Goal: Task Accomplishment & Management: Manage account settings

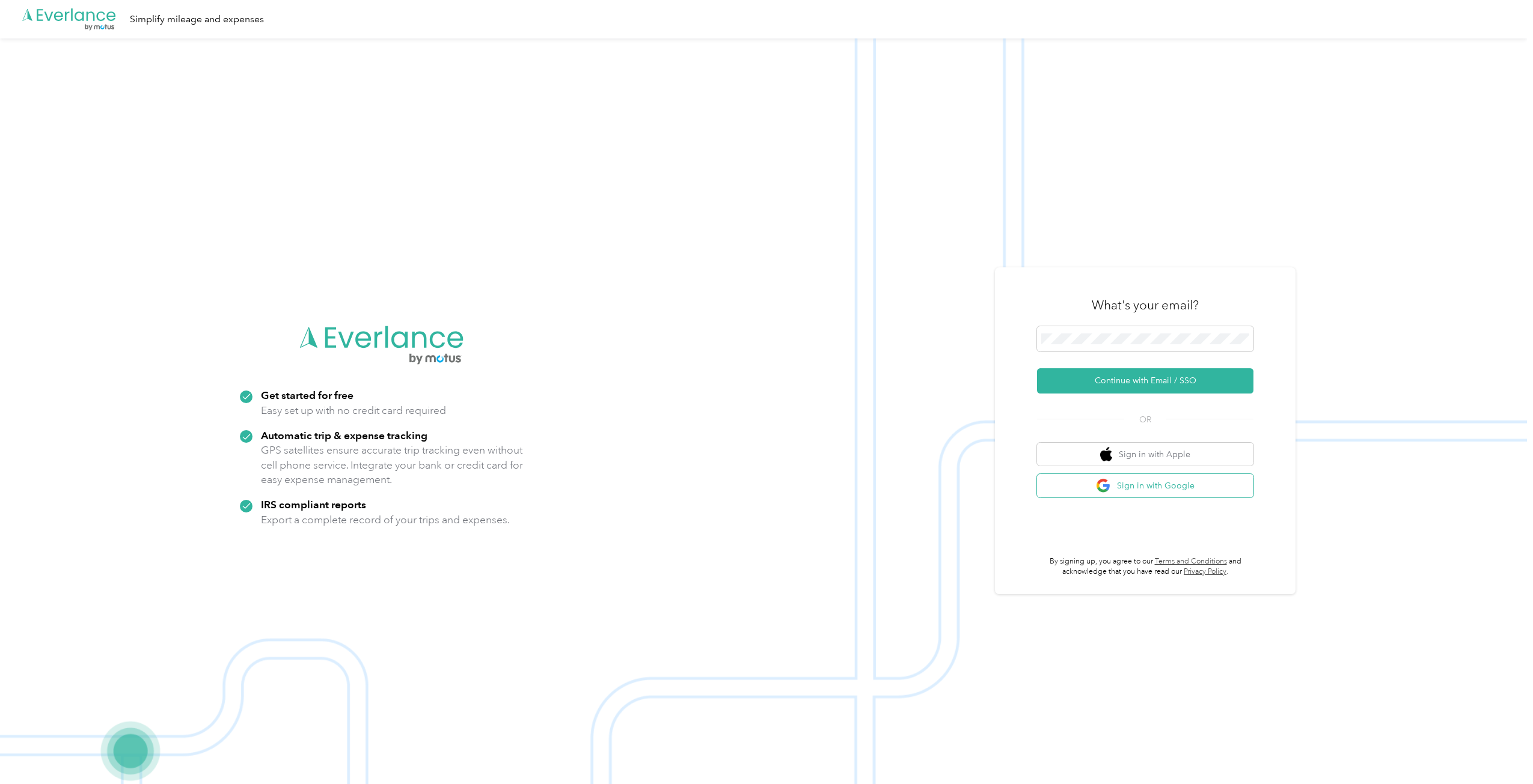
click at [1171, 485] on button "Sign in with Google" at bounding box center [1145, 486] width 217 height 23
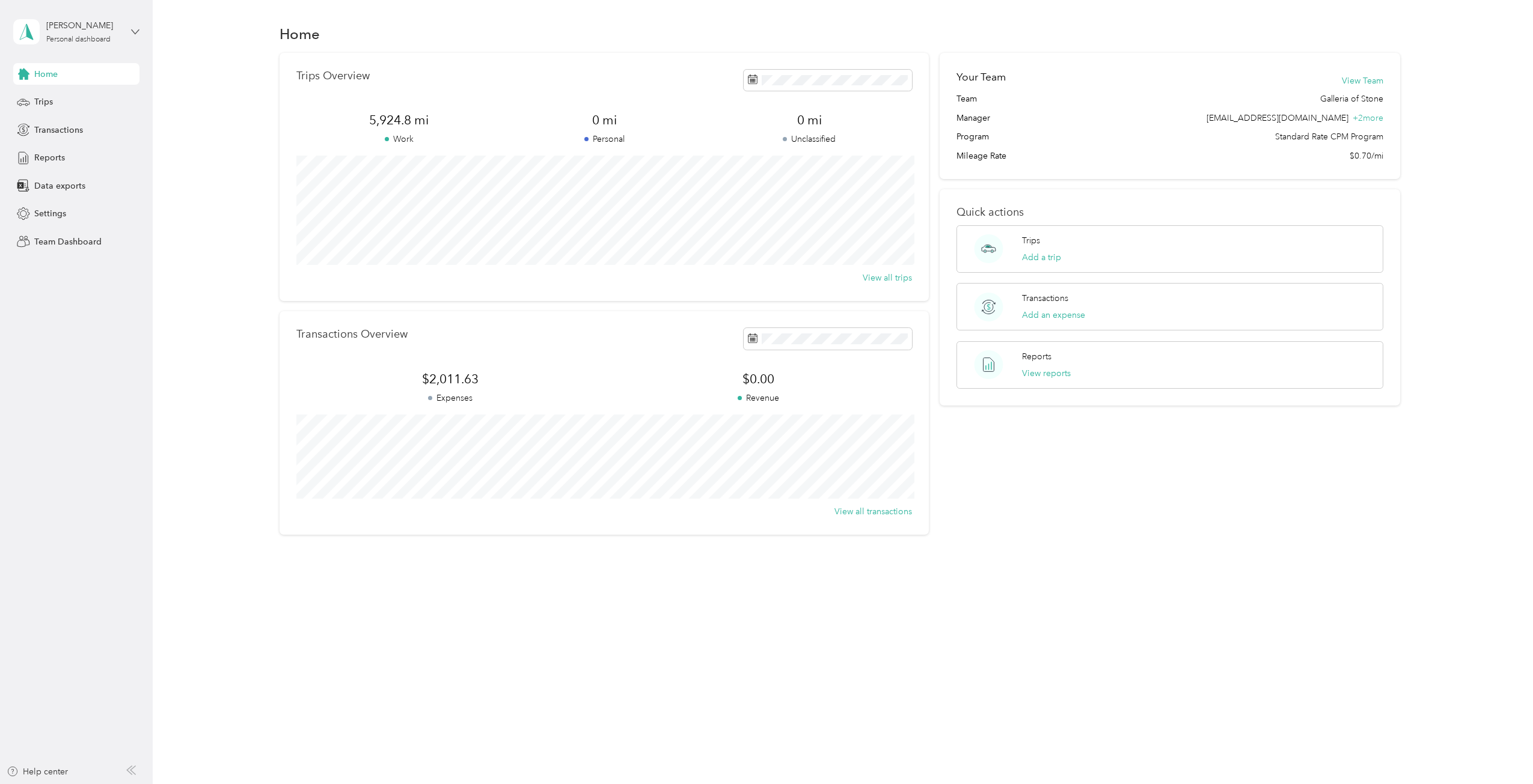
click at [131, 31] on icon at bounding box center [135, 31] width 8 height 8
click at [58, 96] on div "Team dashboard" at bounding box center [56, 98] width 64 height 12
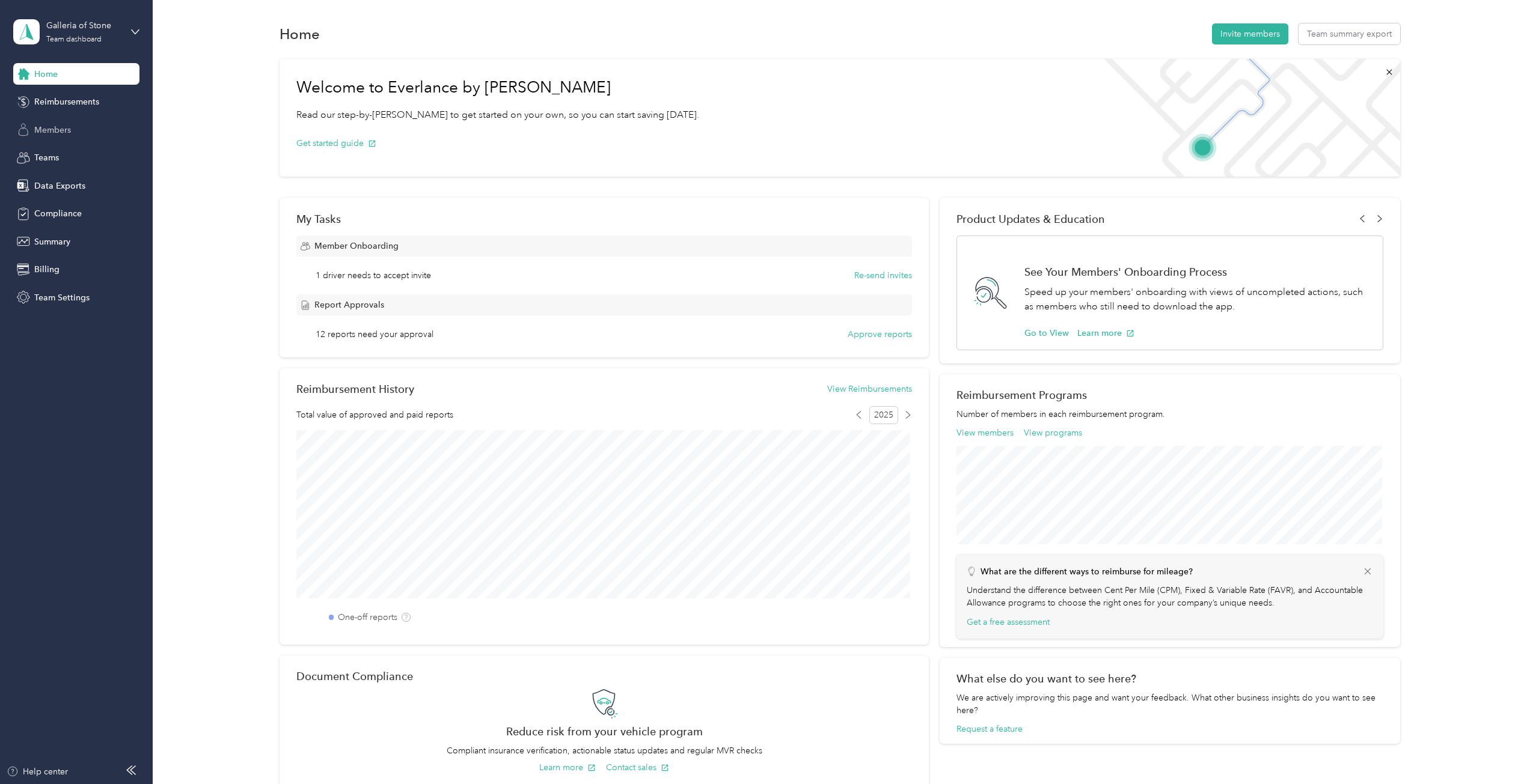
click at [61, 127] on span "Members" at bounding box center [53, 129] width 36 height 12
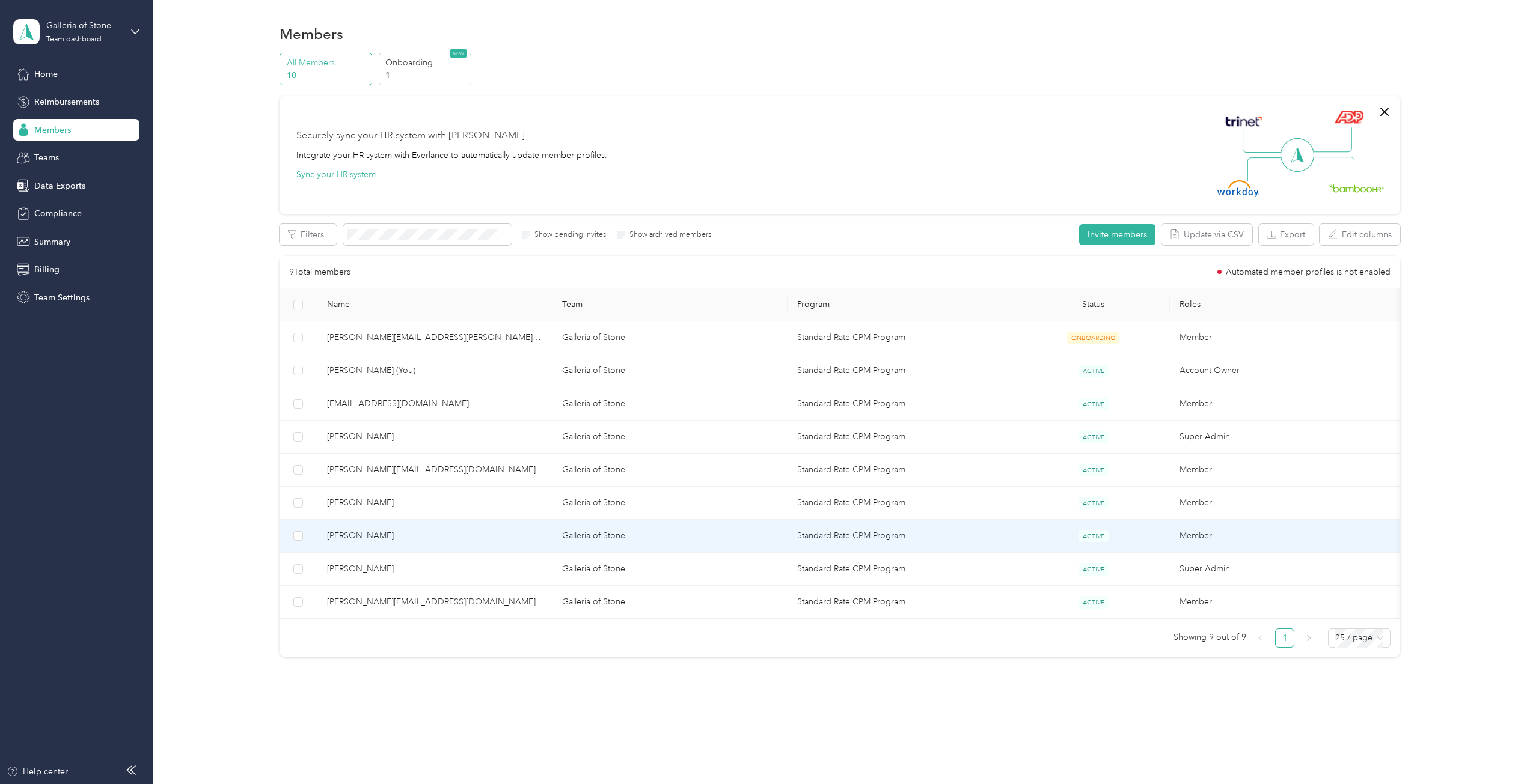
click at [346, 533] on span "[PERSON_NAME]" at bounding box center [435, 536] width 216 height 13
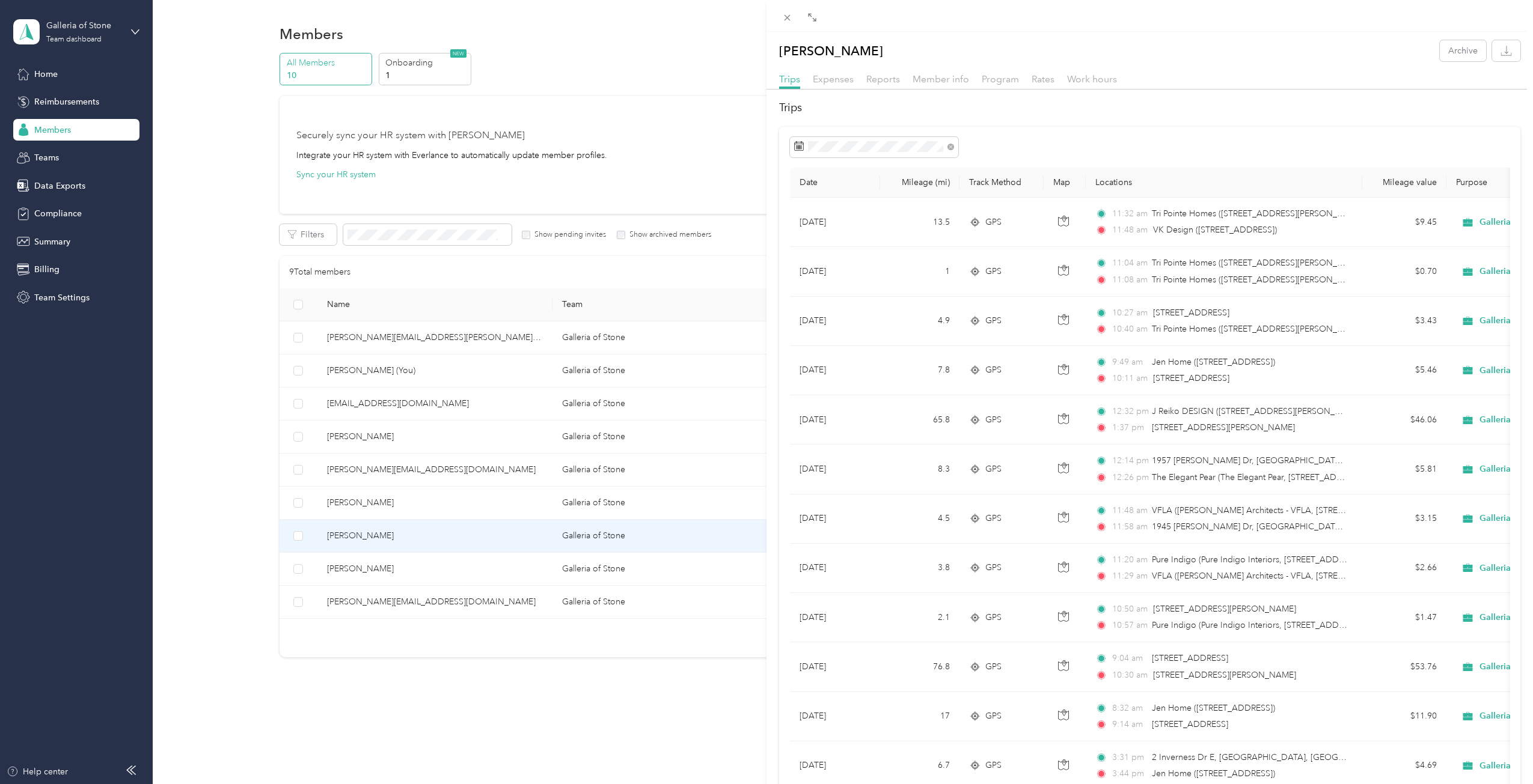
click at [1030, 145] on div at bounding box center [1150, 147] width 721 height 20
click at [842, 79] on span "Expenses" at bounding box center [833, 79] width 41 height 12
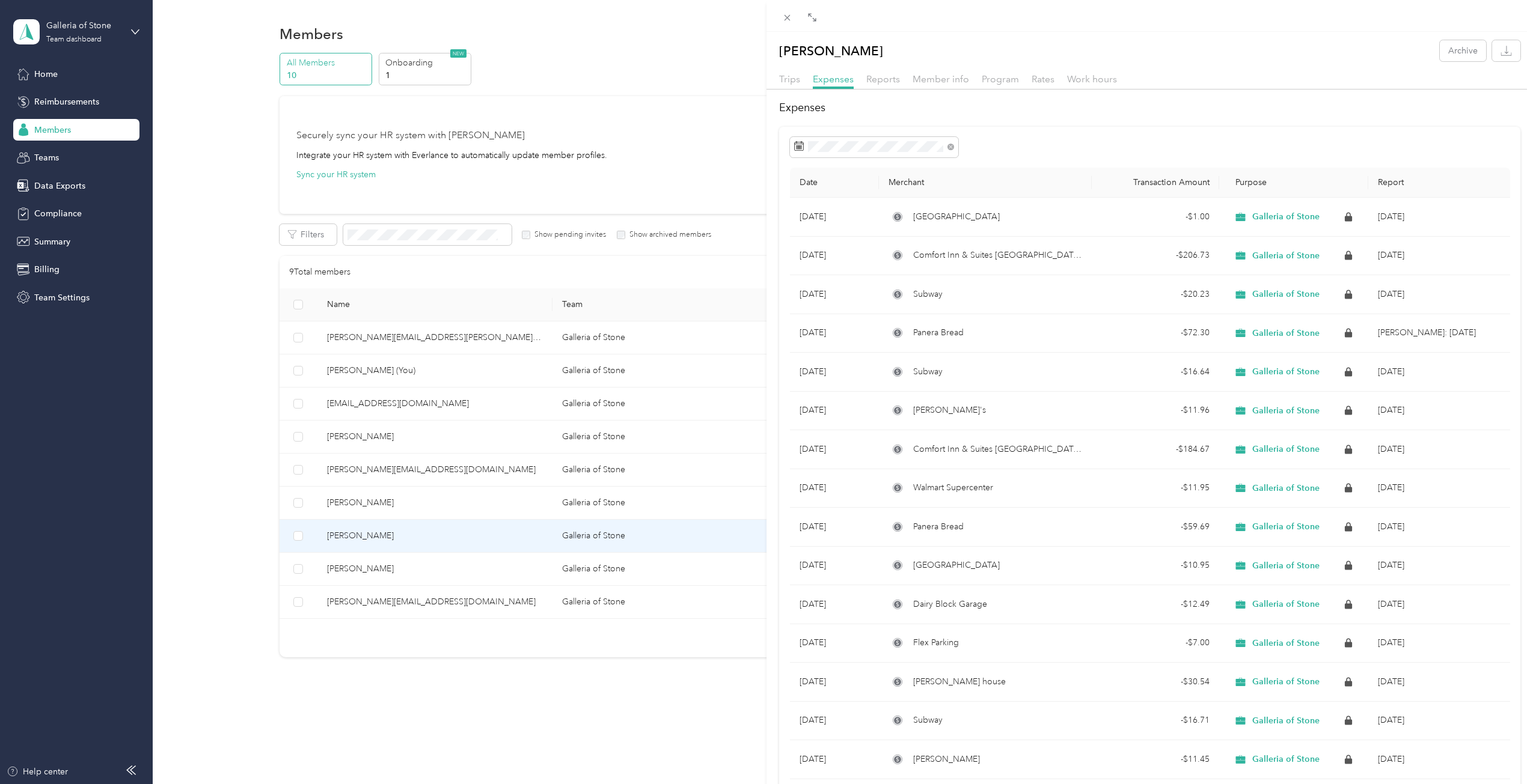
click at [362, 502] on div "[PERSON_NAME] Archive Trips Expenses Reports Member info Program Rates Work hou…" at bounding box center [766, 392] width 1533 height 784
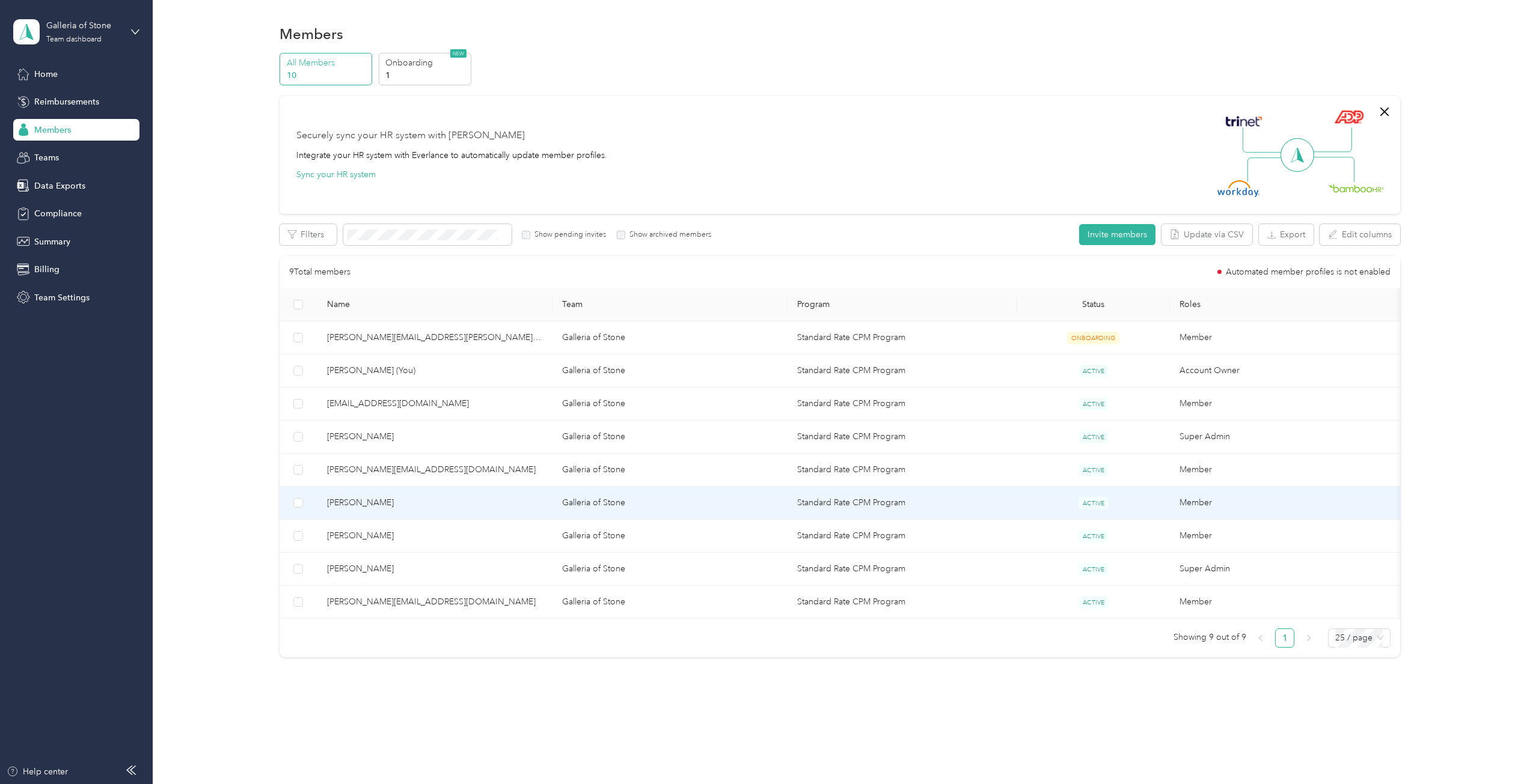
click at [362, 502] on span "[PERSON_NAME]" at bounding box center [435, 503] width 216 height 13
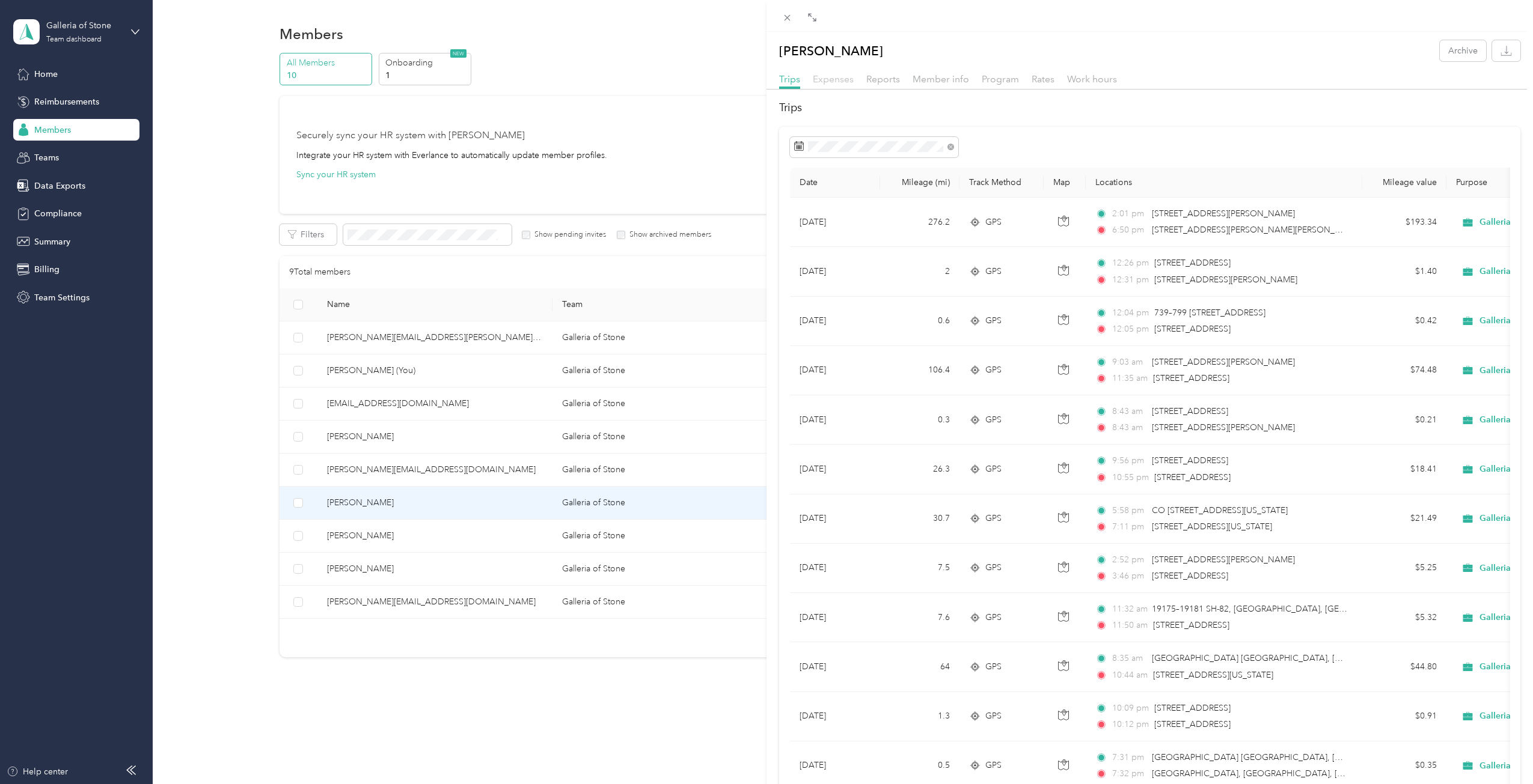
click at [840, 81] on span "Expenses" at bounding box center [833, 79] width 41 height 12
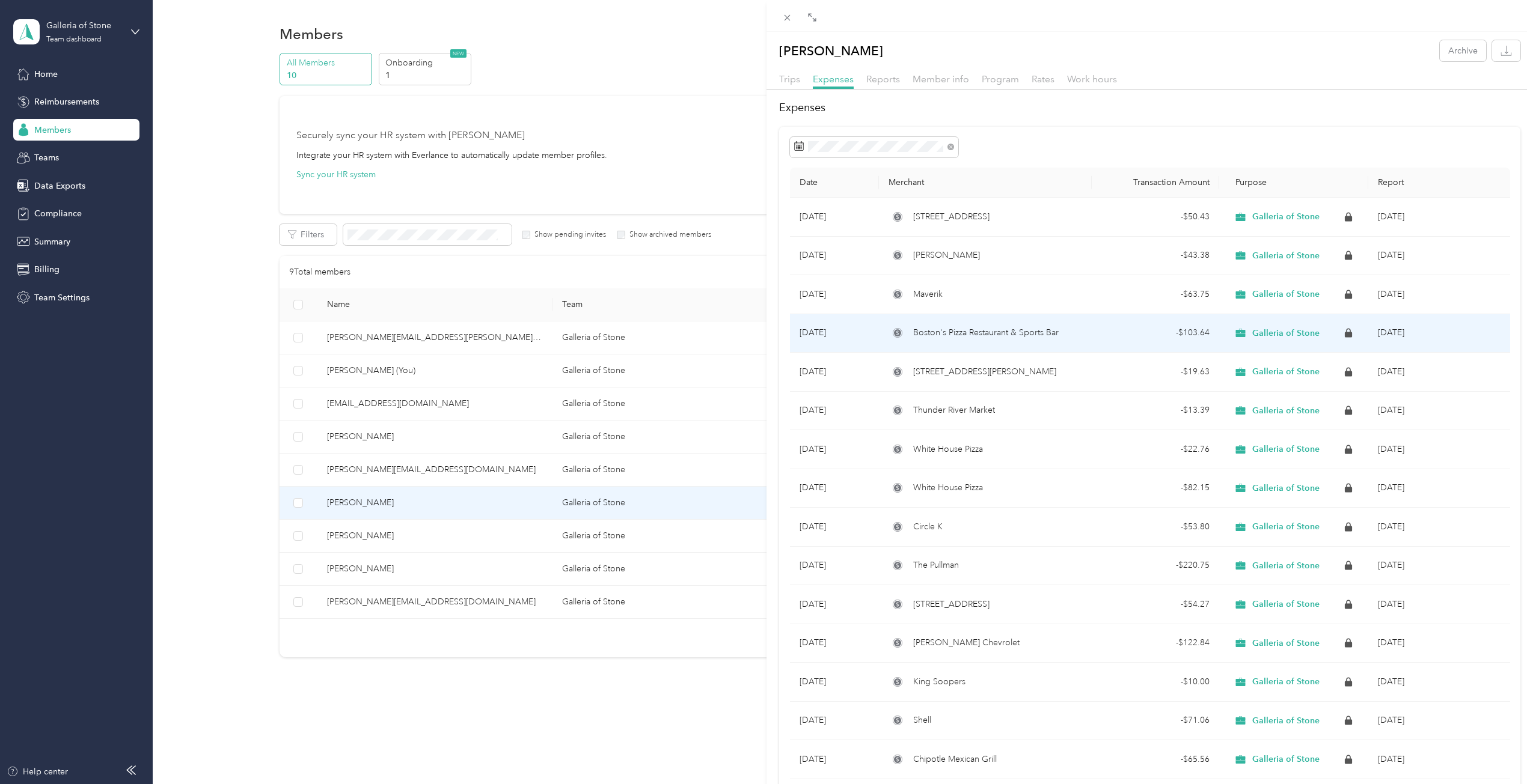
click at [1260, 334] on span "Galleria of Stone" at bounding box center [1286, 333] width 67 height 11
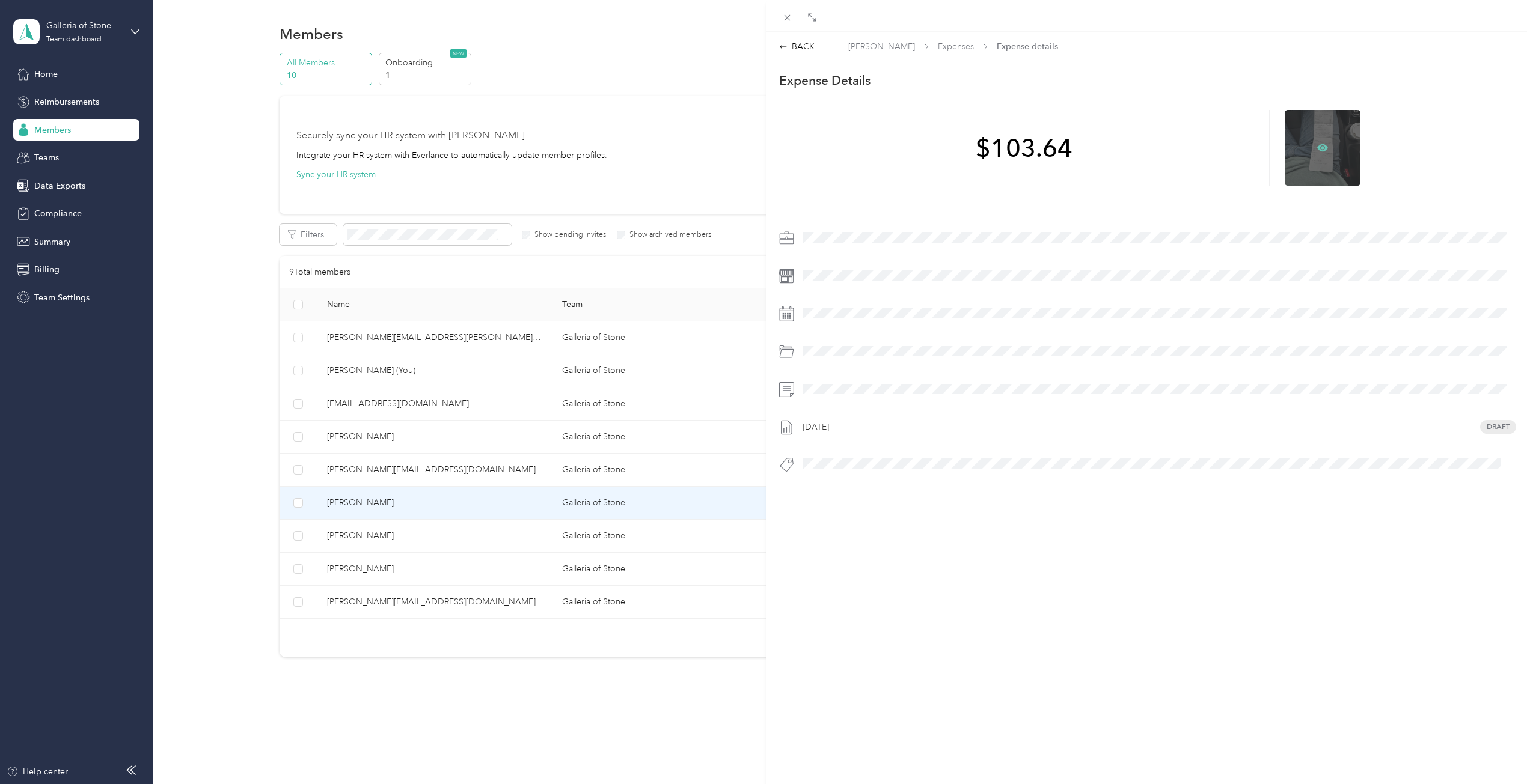
click at [1319, 146] on icon at bounding box center [1323, 147] width 11 height 7
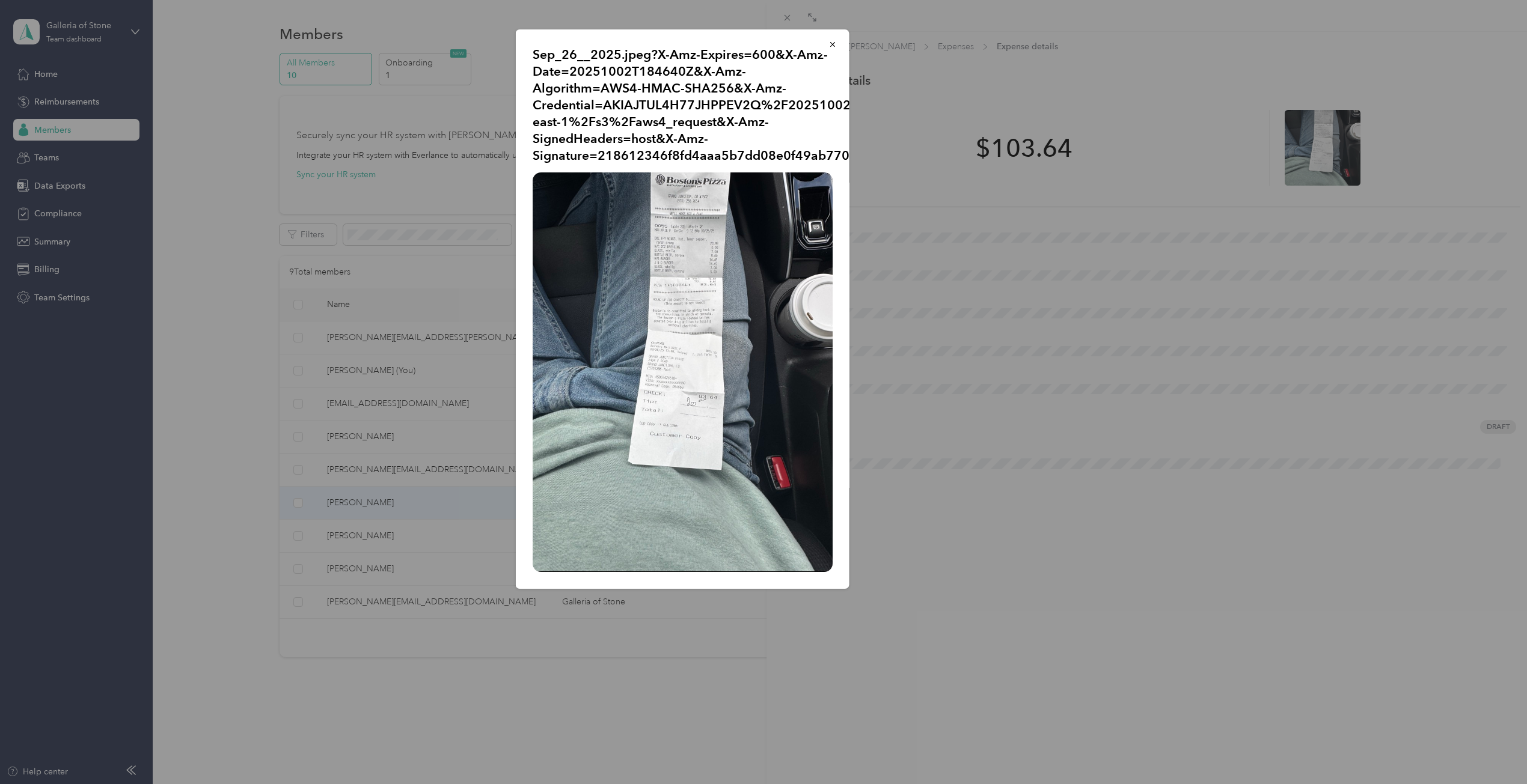
click at [672, 294] on img at bounding box center [682, 372] width 300 height 399
click at [831, 41] on icon "button" at bounding box center [833, 44] width 8 height 8
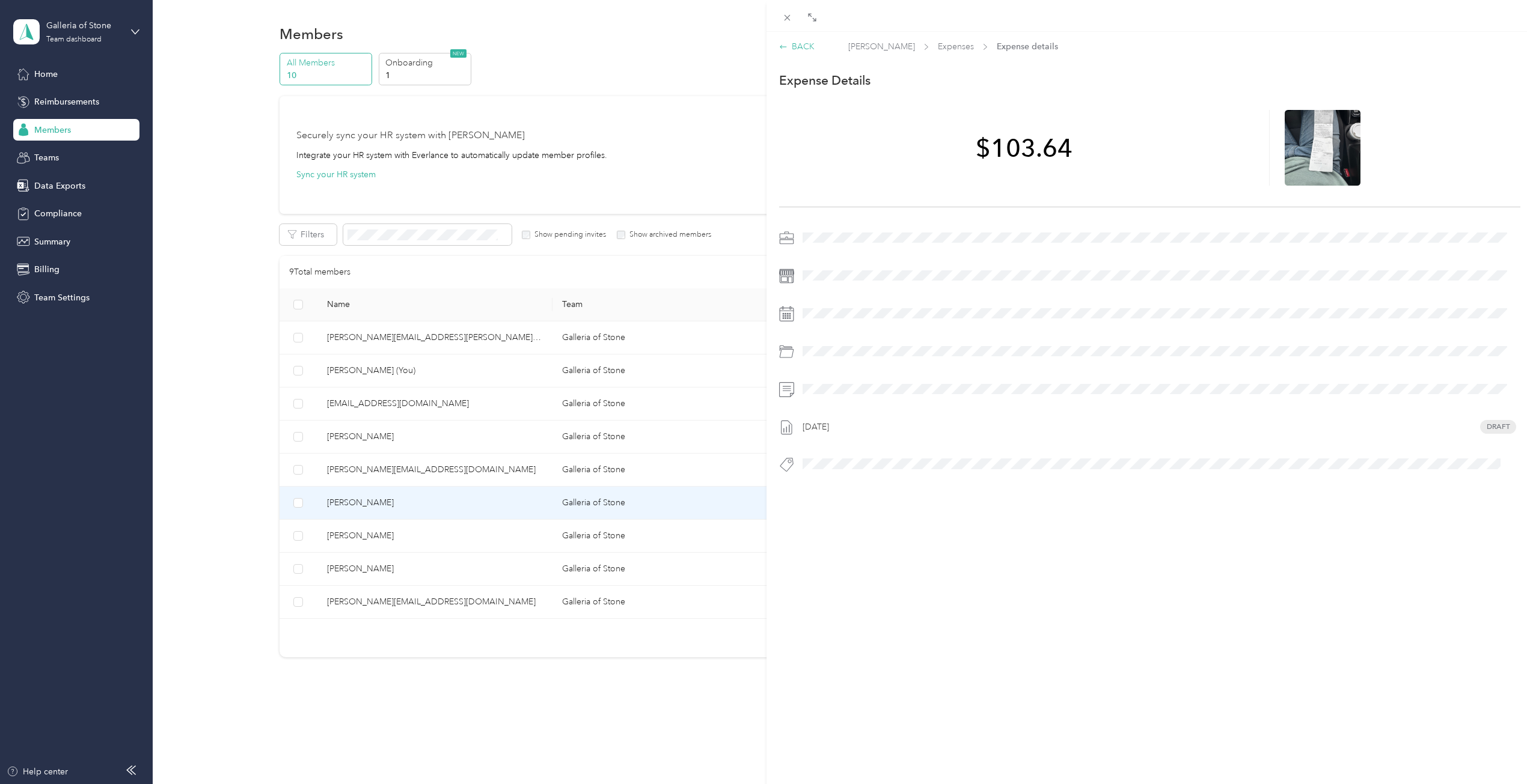
click at [788, 44] on div "BACK" at bounding box center [797, 46] width 35 height 12
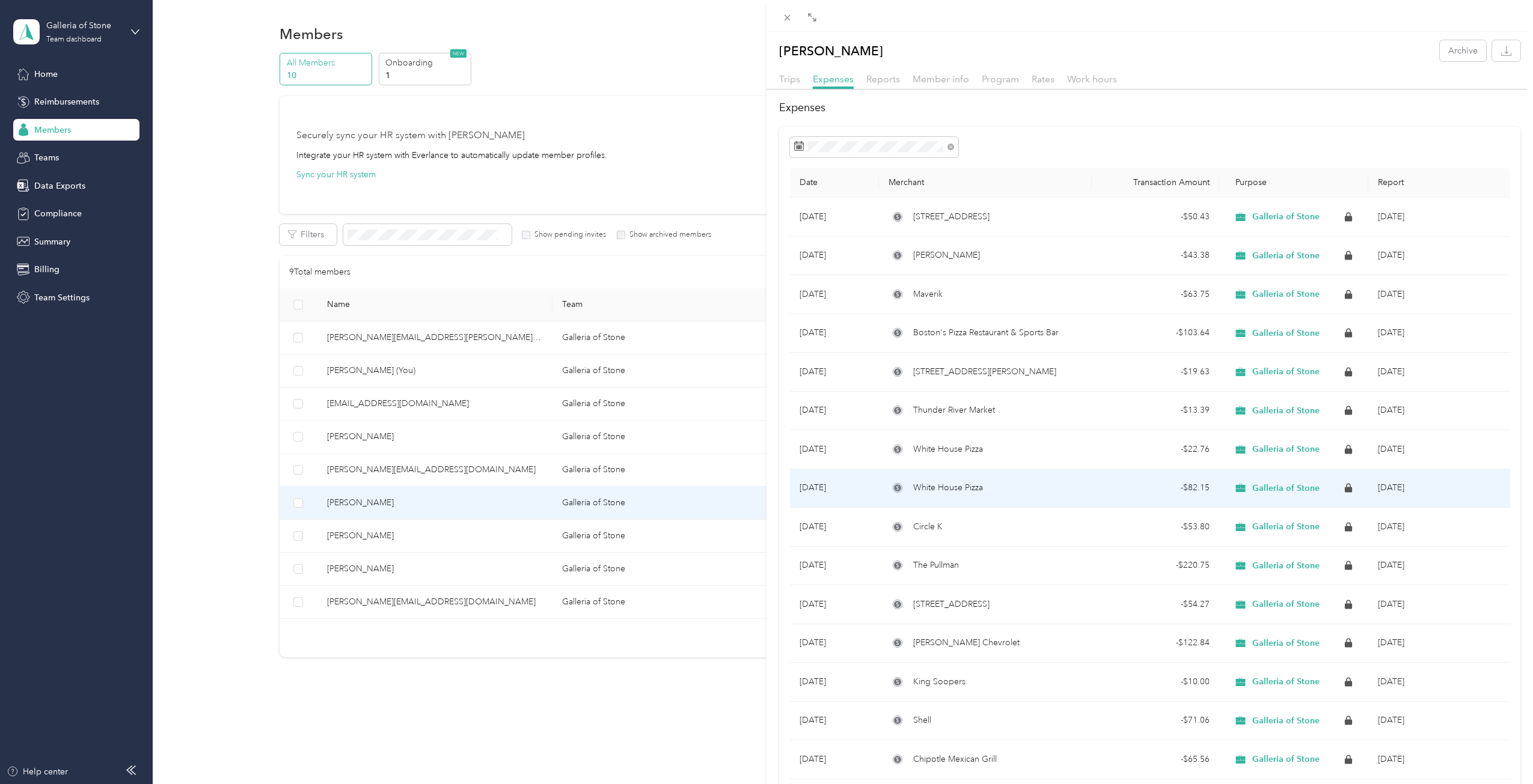
click at [1256, 483] on span "Galleria of Stone" at bounding box center [1286, 489] width 67 height 11
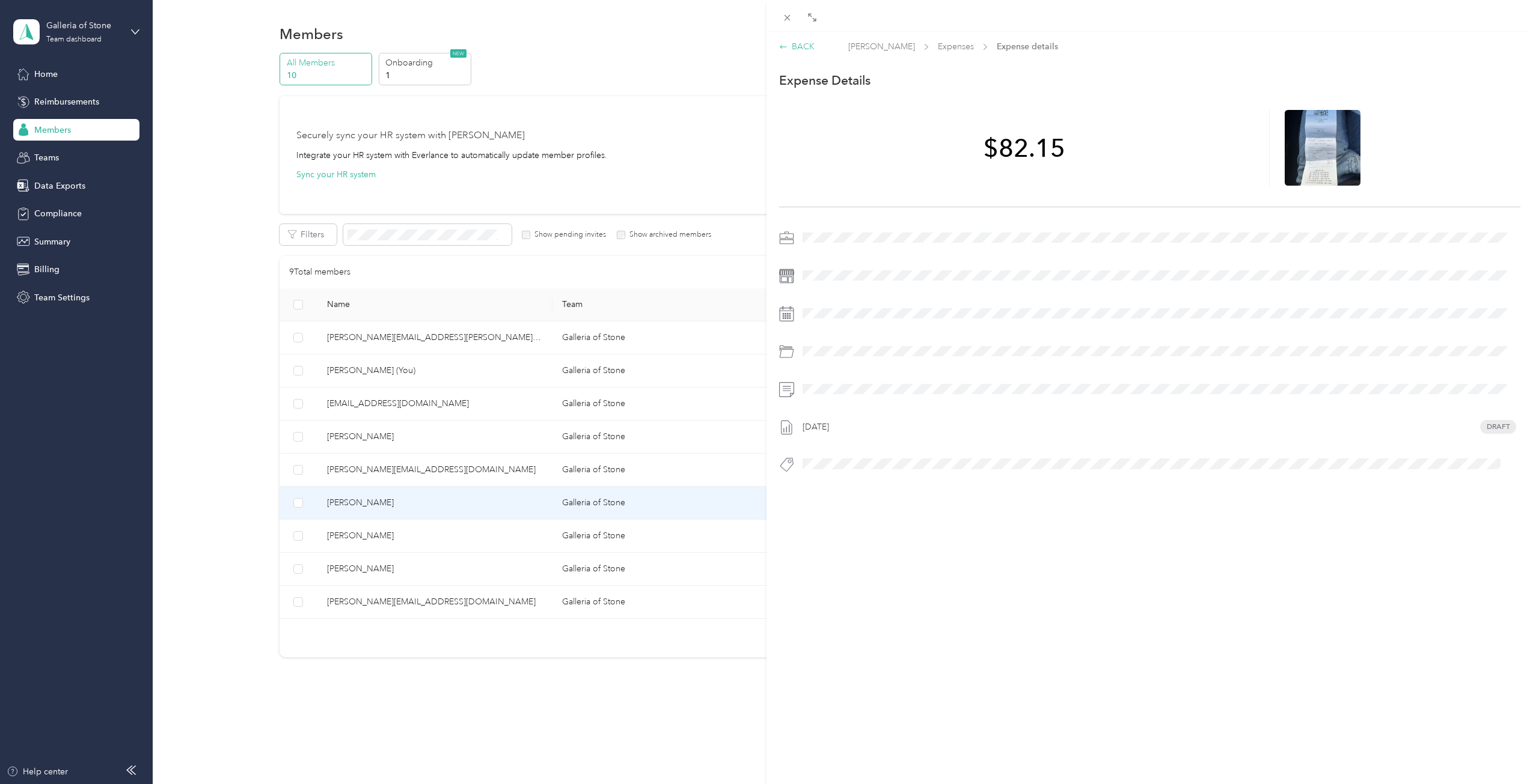
click at [801, 47] on div "BACK" at bounding box center [797, 46] width 35 height 12
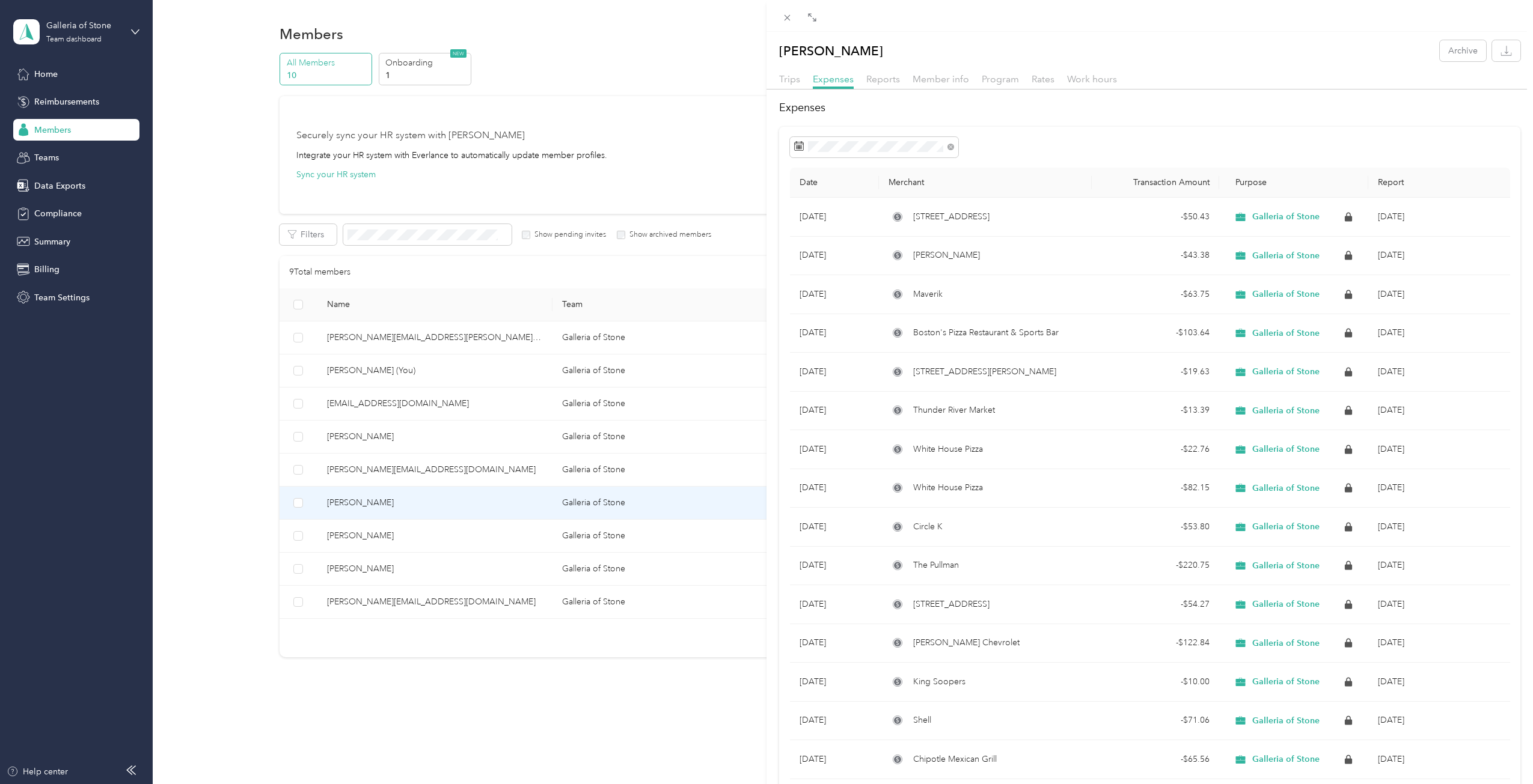
click at [354, 465] on div "[PERSON_NAME] Archive Trips Expenses Reports Member info Program Rates Work hou…" at bounding box center [766, 392] width 1533 height 784
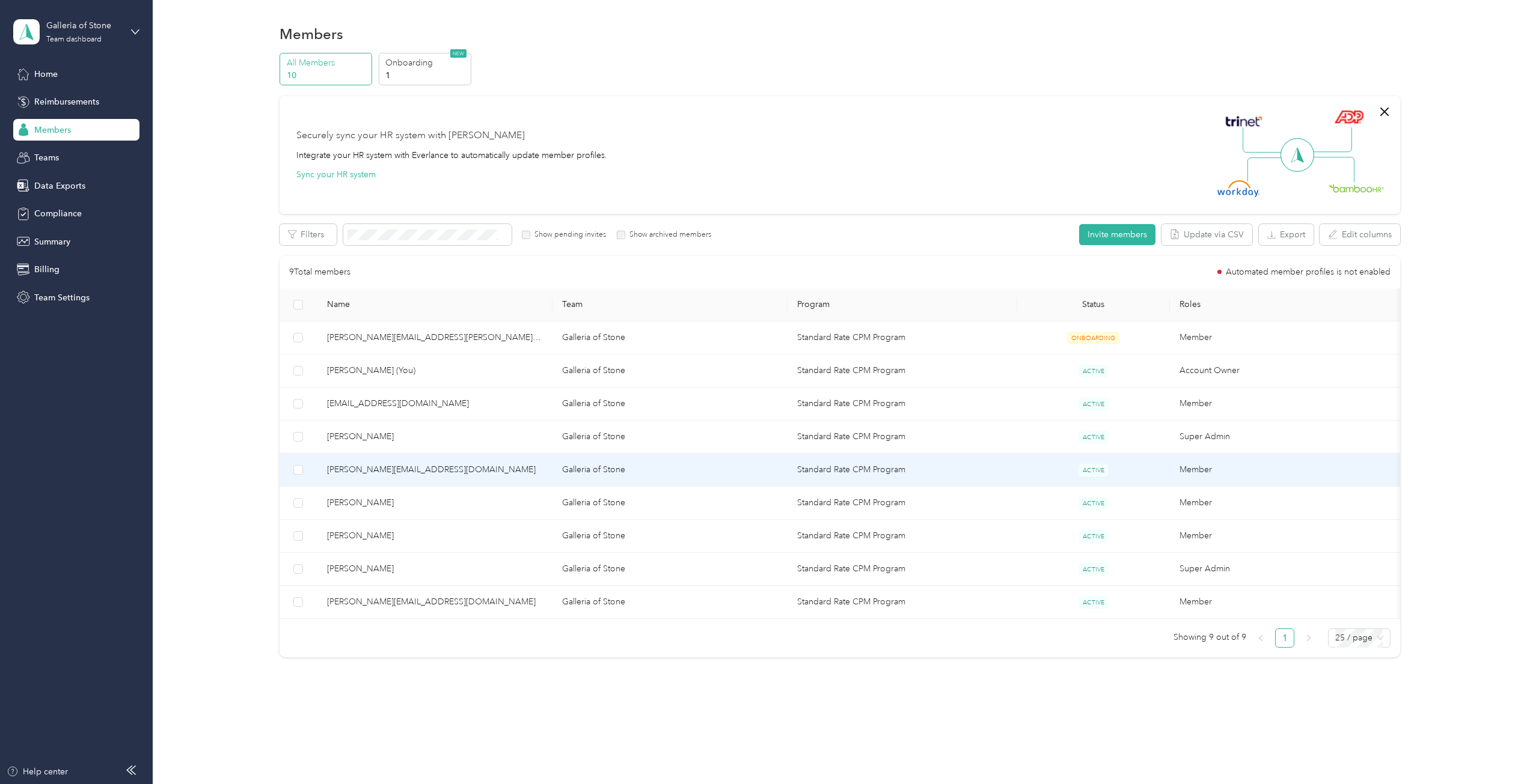
click at [354, 466] on span "[PERSON_NAME][EMAIL_ADDRESS][DOMAIN_NAME]" at bounding box center [435, 470] width 216 height 13
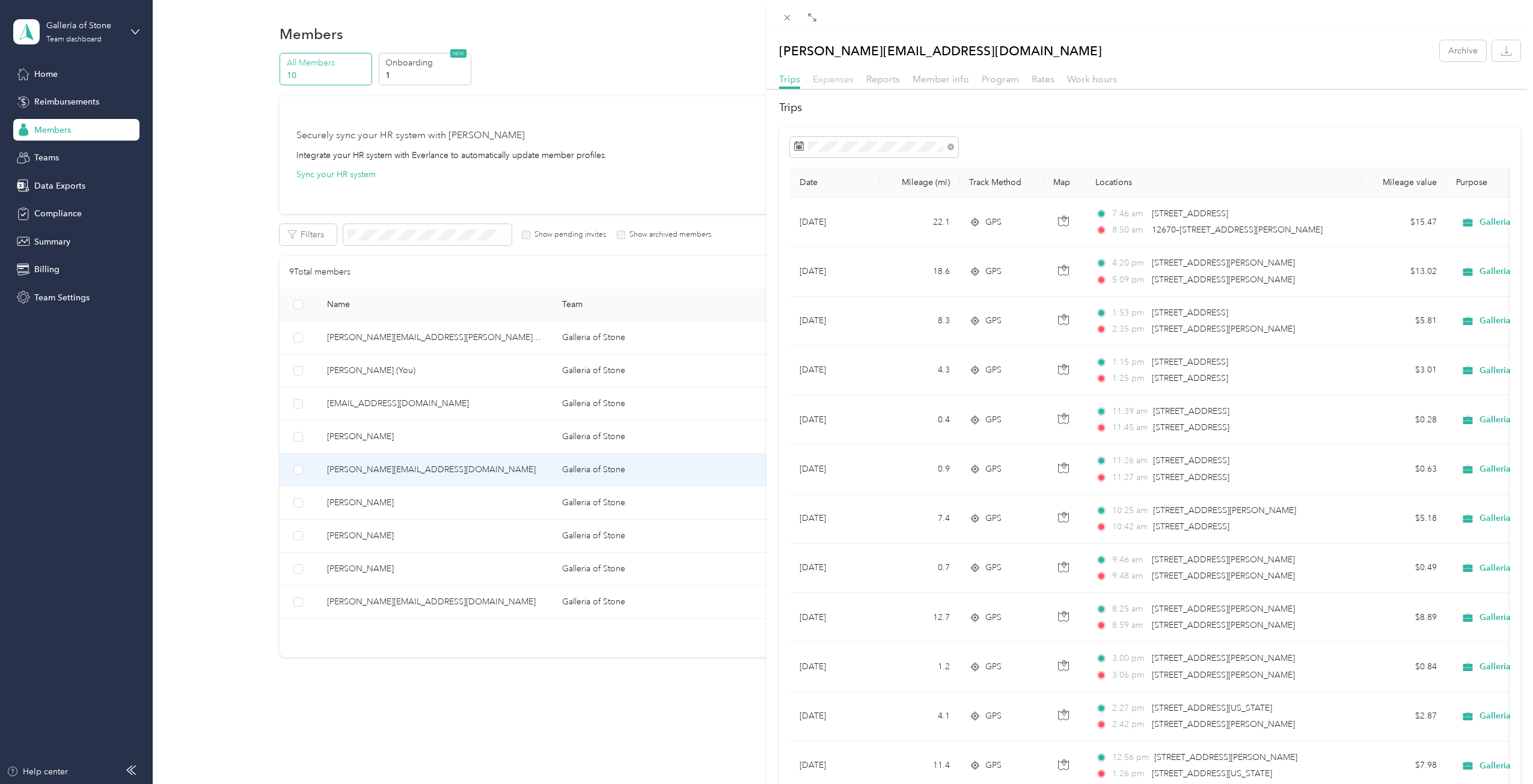
click at [840, 76] on span "Expenses" at bounding box center [833, 79] width 41 height 12
